Goal: Information Seeking & Learning: Understand process/instructions

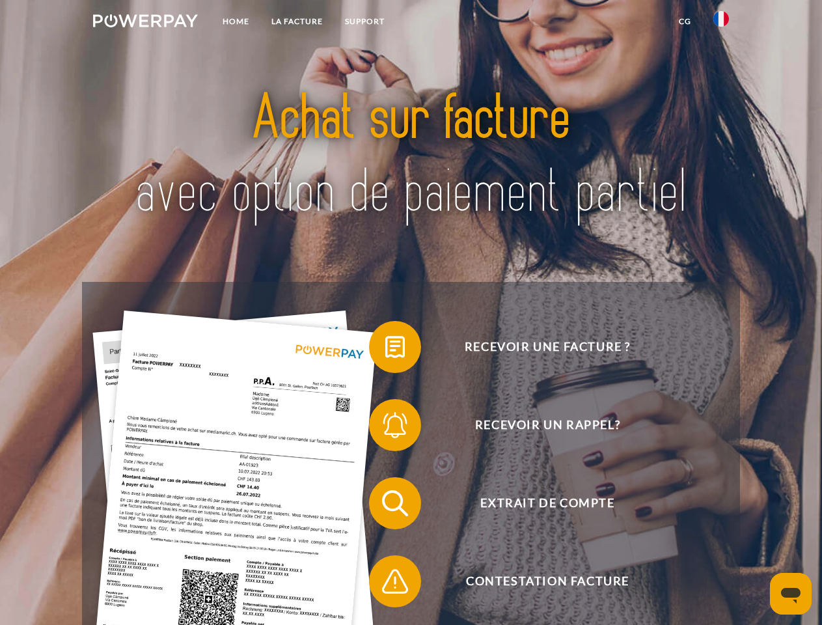
click at [145, 23] on img at bounding box center [145, 20] width 105 height 13
click at [721, 23] on img at bounding box center [722, 19] width 16 height 16
click at [685, 21] on link "CG" at bounding box center [685, 21] width 35 height 23
click at [385, 350] on span at bounding box center [375, 346] width 65 height 65
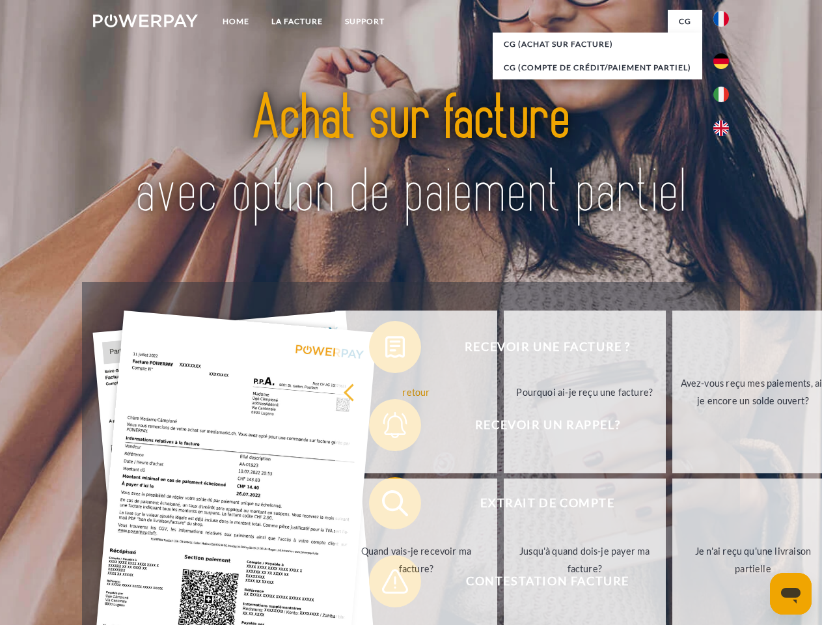
click at [385, 428] on div "Recevoir une facture ? Recevoir un rappel? Extrait de compte retour" at bounding box center [411, 542] width 658 height 521
click at [504, 506] on link "Jusqu'à quand dois-je payer ma facture?" at bounding box center [585, 560] width 162 height 163
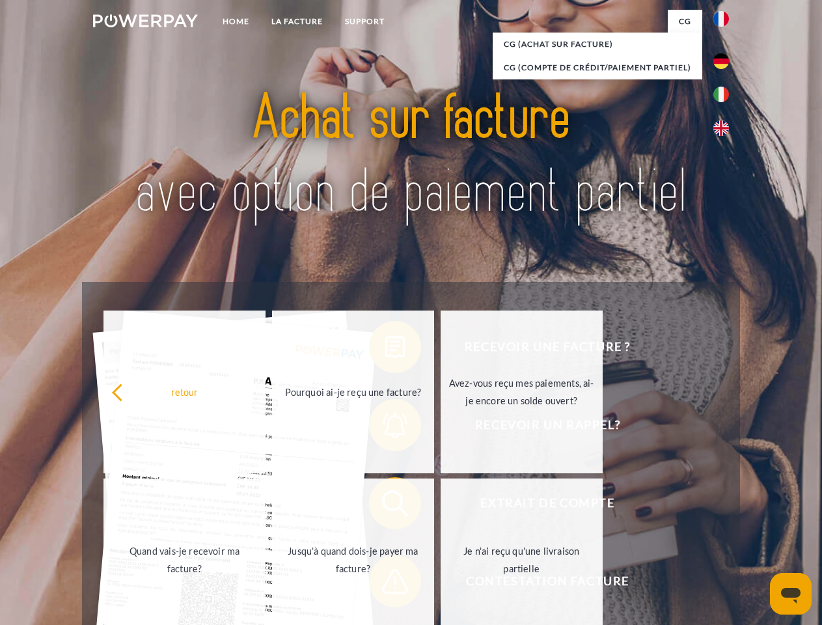
click at [385, 584] on span at bounding box center [375, 581] width 65 height 65
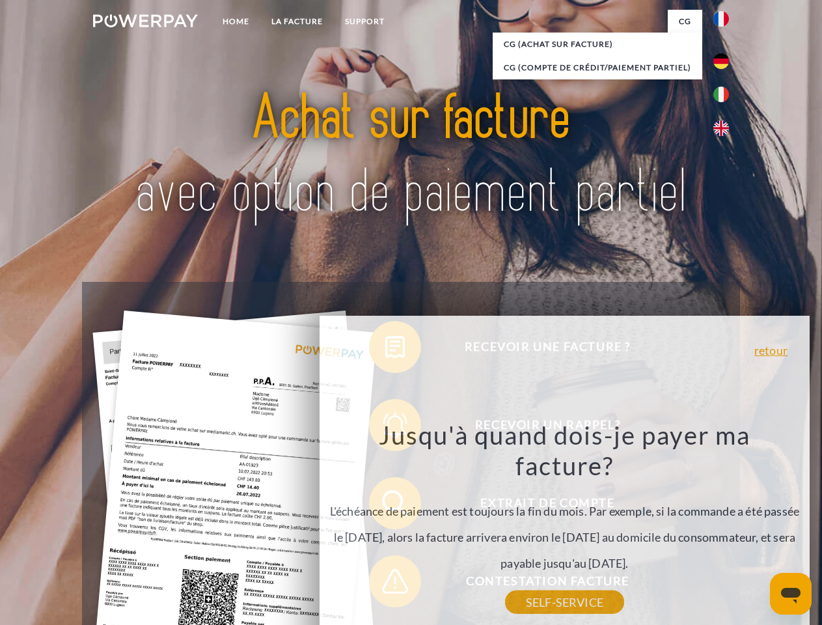
click at [791, 594] on icon "Ouvrir la fenêtre de messagerie" at bounding box center [791, 596] width 20 height 16
